Goal: Information Seeking & Learning: Learn about a topic

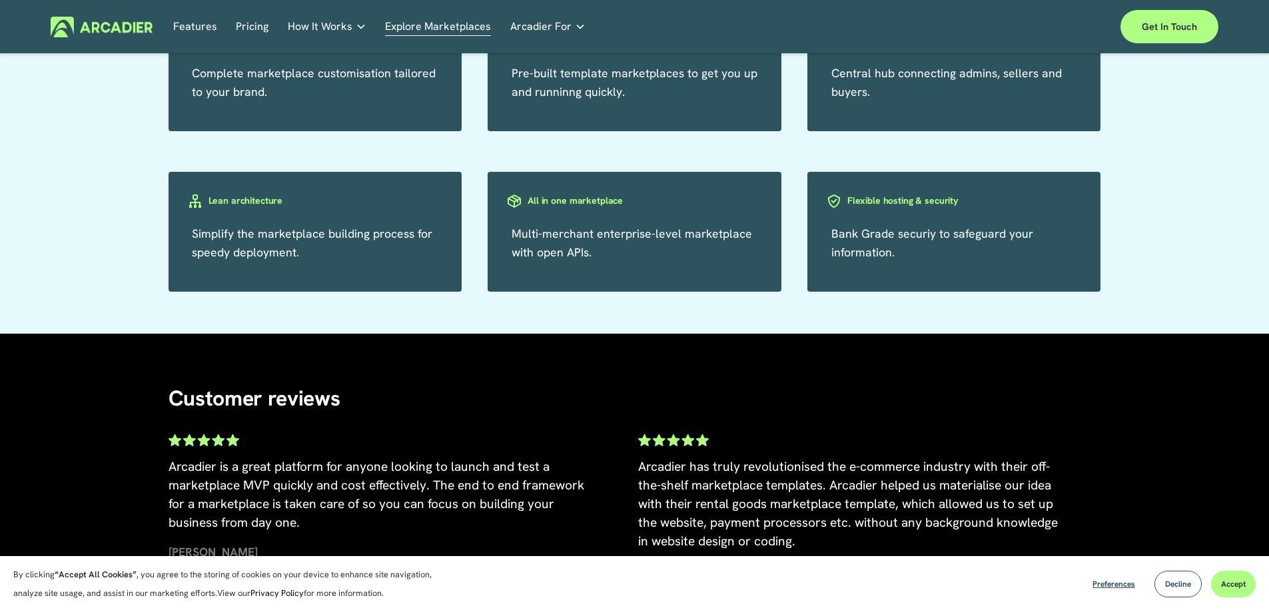
scroll to position [2343, 0]
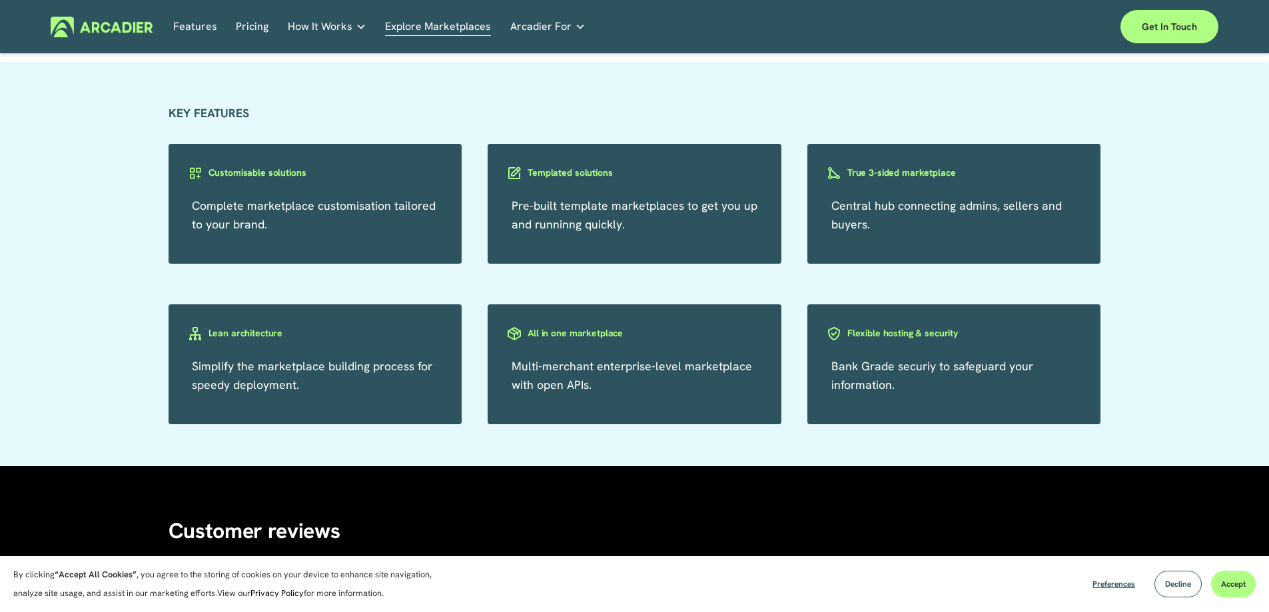
click at [601, 376] on span "Multi-merchant enterprise-level marketplace with open APIs." at bounding box center [631, 375] width 240 height 34
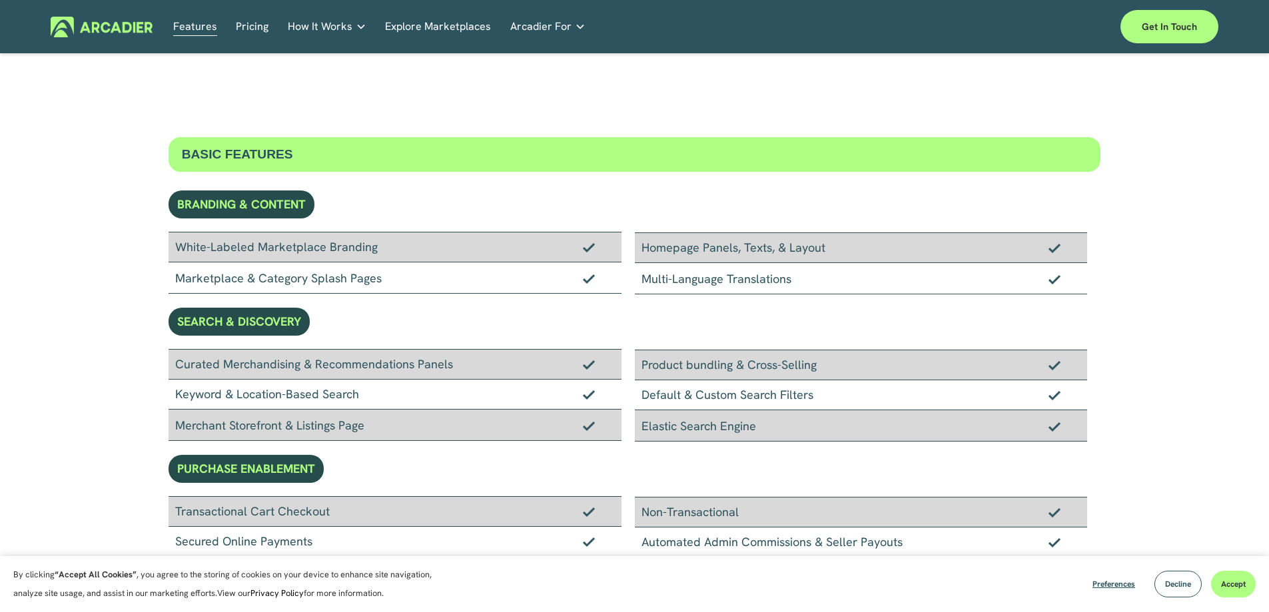
click at [246, 31] on link "Pricing" at bounding box center [252, 27] width 33 height 21
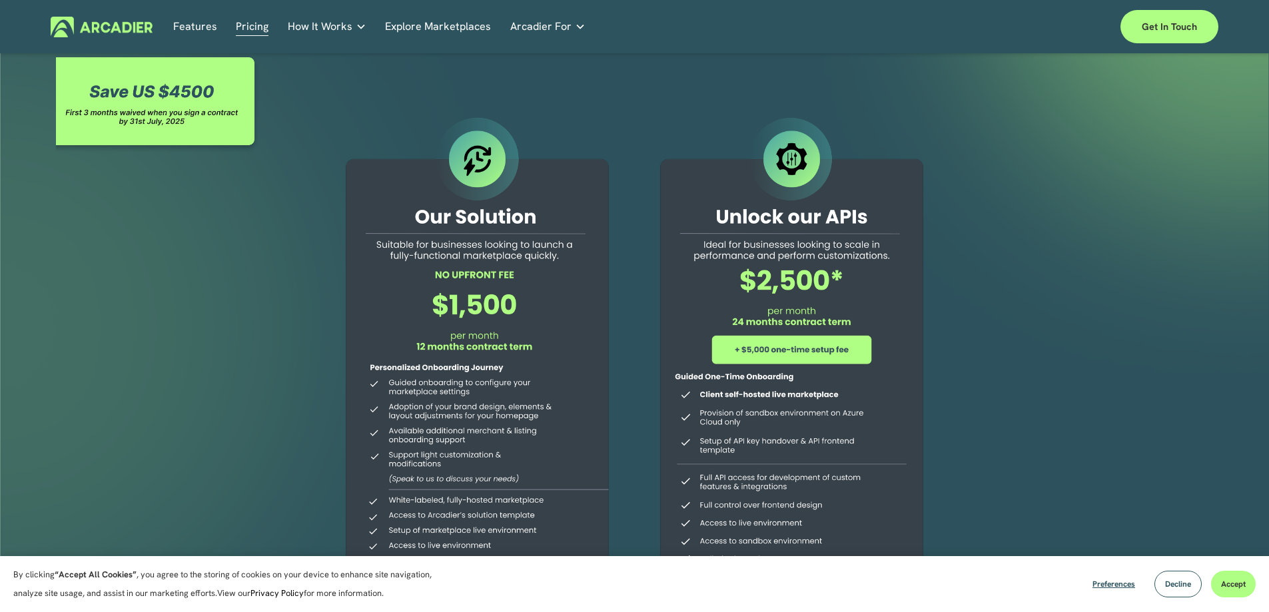
click at [165, 430] on div at bounding box center [634, 394] width 1269 height 681
